Goal: Check status: Check status

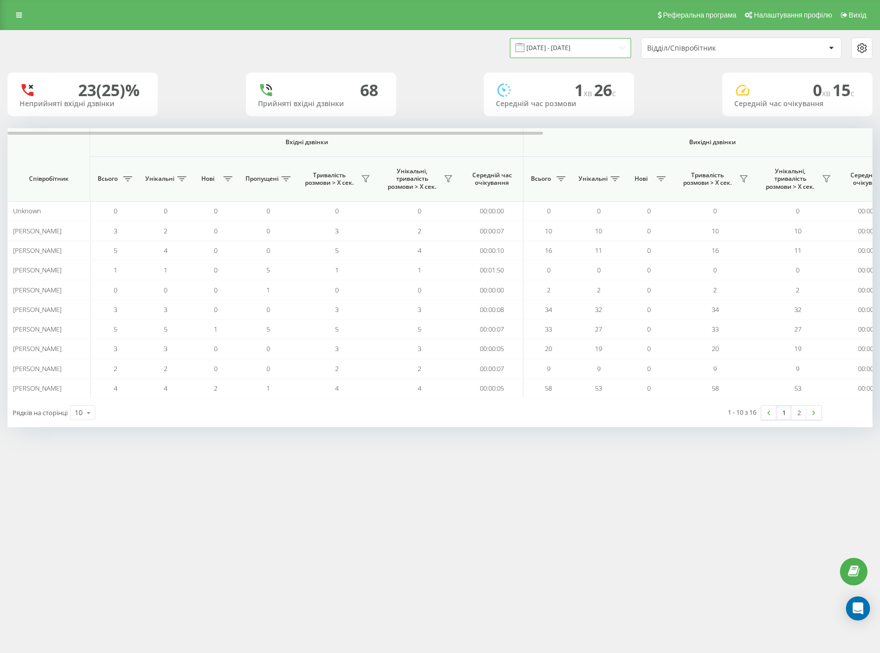
click at [577, 42] on input "[DATE] - [DATE]" at bounding box center [570, 48] width 121 height 20
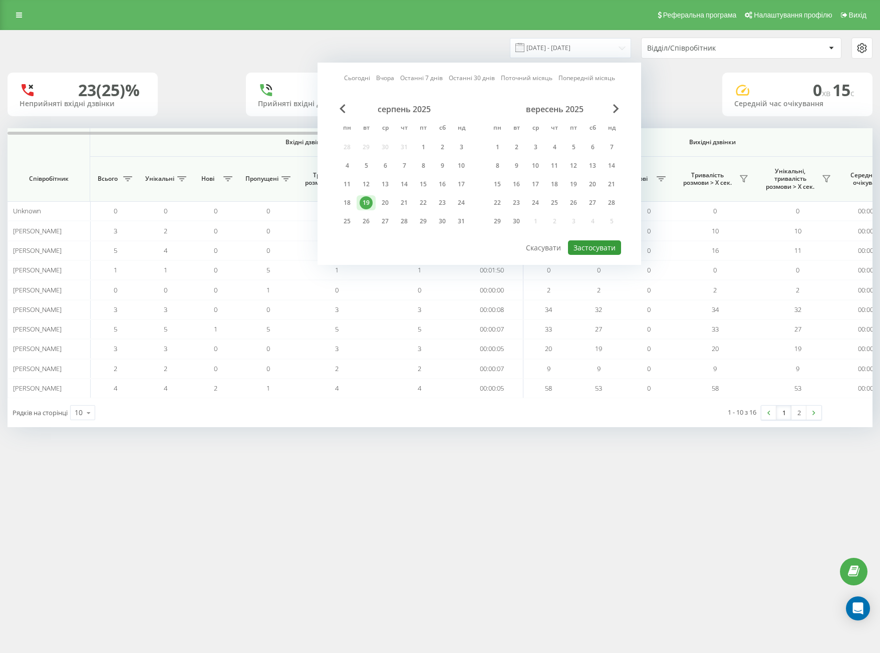
click at [595, 252] on button "Застосувати" at bounding box center [594, 247] width 53 height 15
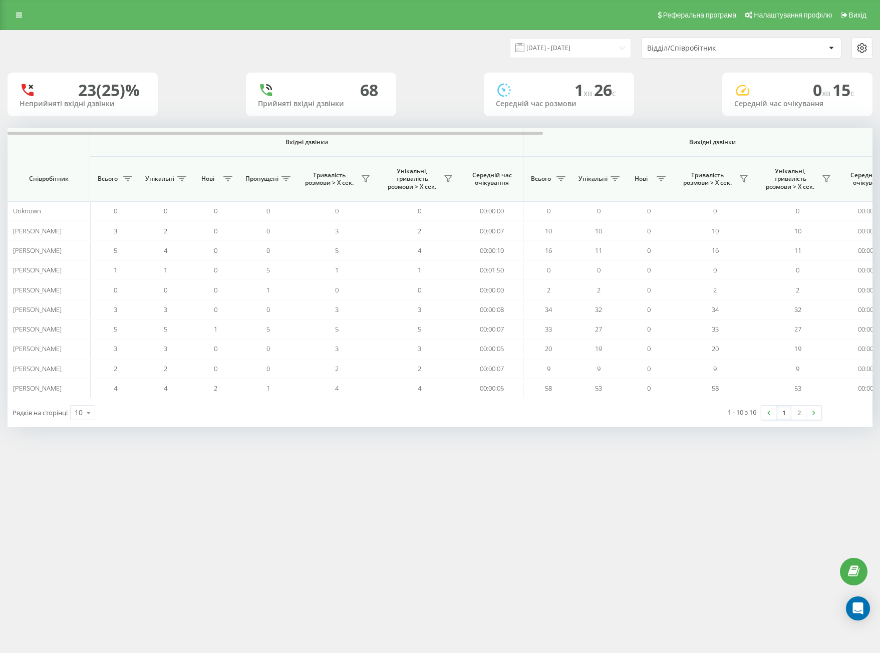
click at [697, 45] on div "Відділ/Співробітник" at bounding box center [707, 48] width 120 height 9
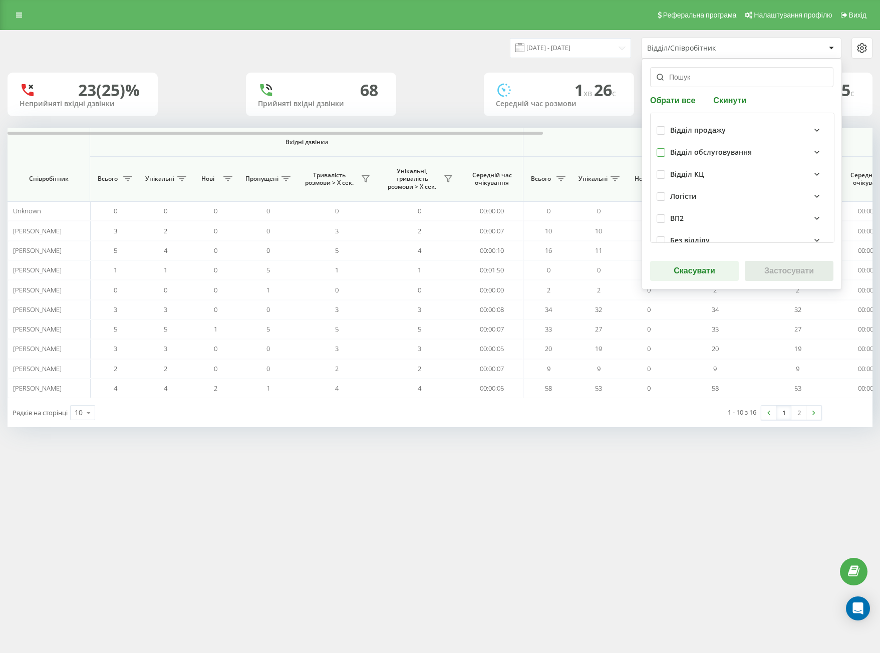
click at [660, 148] on label at bounding box center [660, 148] width 9 height 0
checkbox input "true"
click at [786, 275] on button "Застосувати" at bounding box center [789, 271] width 89 height 20
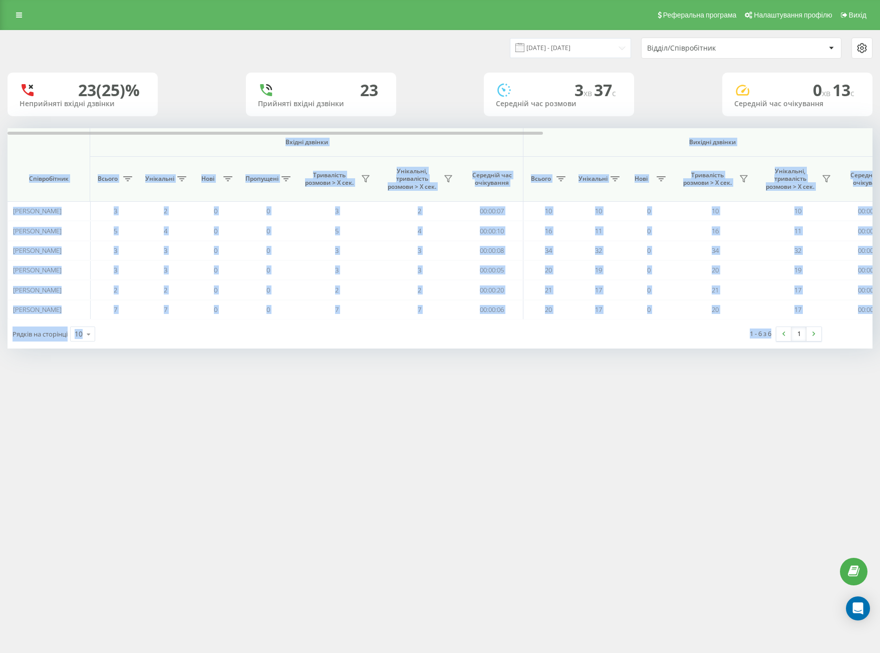
drag, startPoint x: 60, startPoint y: 146, endPoint x: 814, endPoint y: 359, distance: 784.1
click at [823, 369] on div "Реферальна програма Налаштування профілю Вихід [DATE] - [DATE] Відділ/Співробіт…" at bounding box center [440, 326] width 880 height 653
copy div "Loremi dolorsi Ametcon adipisc Eli seddoei Temporincidi Utlabo Etdolorem Aliq E…"
